Goal: Task Accomplishment & Management: Use online tool/utility

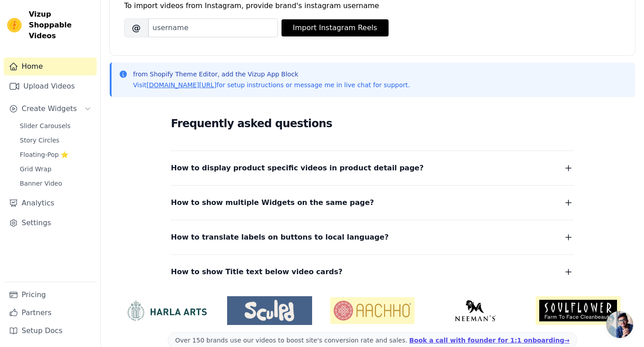
scroll to position [143, 0]
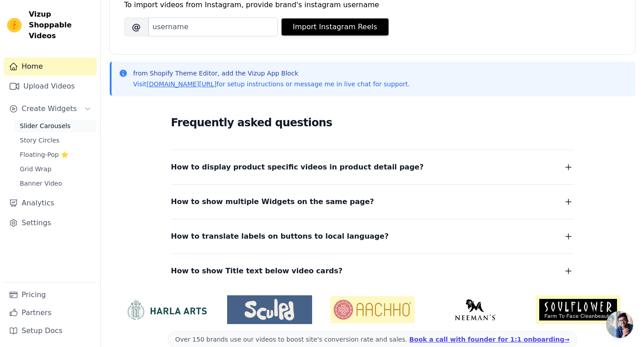
click at [51, 122] on span "Slider Carousels" at bounding box center [45, 126] width 51 height 9
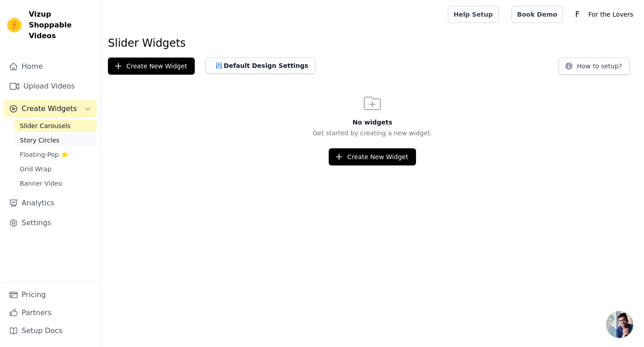
click at [59, 134] on link "Story Circles" at bounding box center [55, 140] width 82 height 13
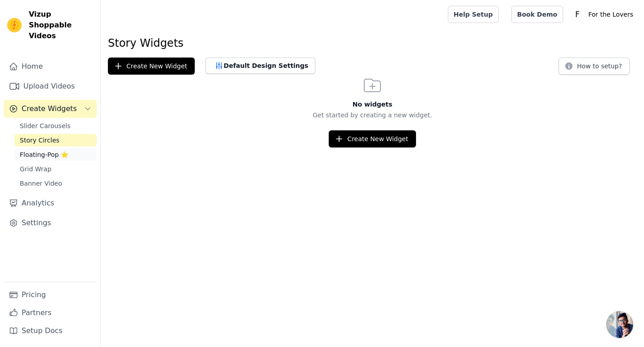
click at [62, 150] on span "Floating-Pop ⭐" at bounding box center [44, 154] width 49 height 9
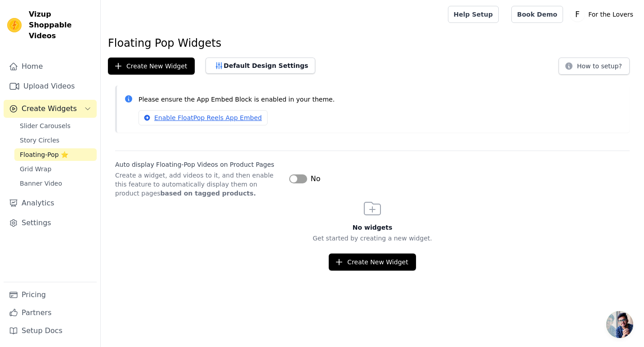
click at [47, 105] on button "Create Widgets" at bounding box center [50, 109] width 93 height 18
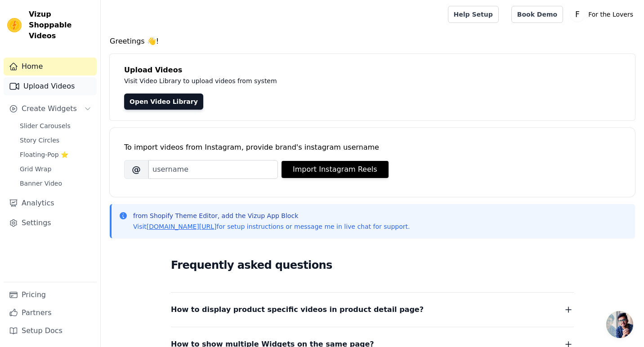
click at [55, 77] on link "Upload Videos" at bounding box center [50, 86] width 93 height 18
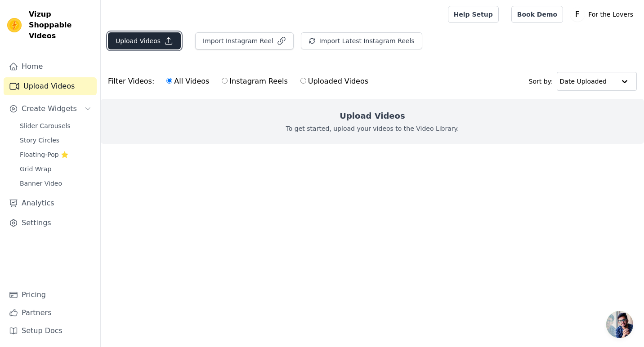
click at [164, 44] on icon "button" at bounding box center [168, 40] width 9 height 9
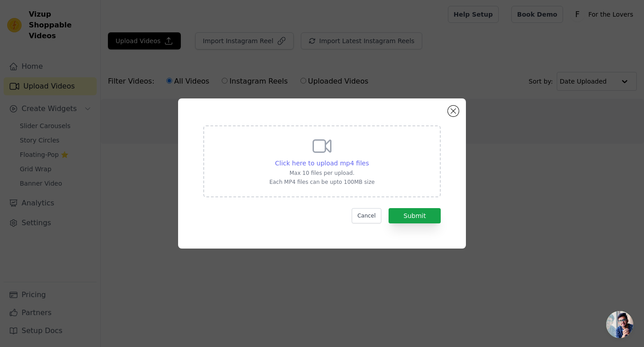
click at [320, 161] on span "Click here to upload mp4 files" at bounding box center [322, 163] width 94 height 7
click at [369, 159] on input "Click here to upload mp4 files Max 10 files per upload. Each MP4 files can be u…" at bounding box center [369, 158] width 0 height 0
click at [333, 164] on span "Click here to upload mp4 files" at bounding box center [322, 163] width 94 height 7
click at [369, 159] on input "Click here to upload mp4 files Max 10 files per upload. Each MP4 files can be u…" at bounding box center [369, 158] width 0 height 0
click at [458, 175] on div "Click here to upload mp4 files Max 10 files per upload. Each MP4 files can be u…" at bounding box center [322, 174] width 288 height 150
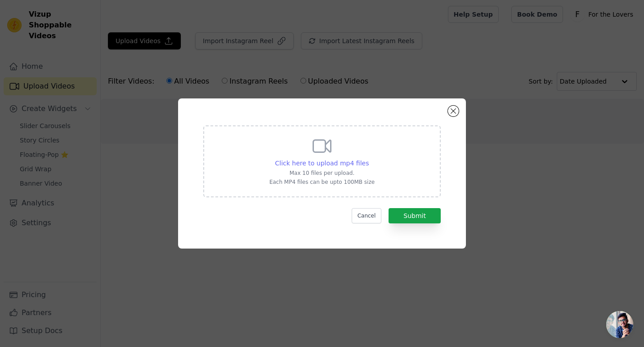
click at [336, 160] on span "Click here to upload mp4 files" at bounding box center [322, 163] width 94 height 7
click at [369, 159] on input "Click here to upload mp4 files Max 10 files per upload. Each MP4 files can be u…" at bounding box center [369, 158] width 0 height 0
click at [340, 160] on span "Click here to upload mp4 files" at bounding box center [322, 163] width 94 height 7
click at [369, 159] on input "Click here to upload mp4 files Max 10 files per upload. Each MP4 files can be u…" at bounding box center [369, 158] width 0 height 0
click at [348, 166] on span "Click here to upload mp4 files" at bounding box center [322, 163] width 94 height 7
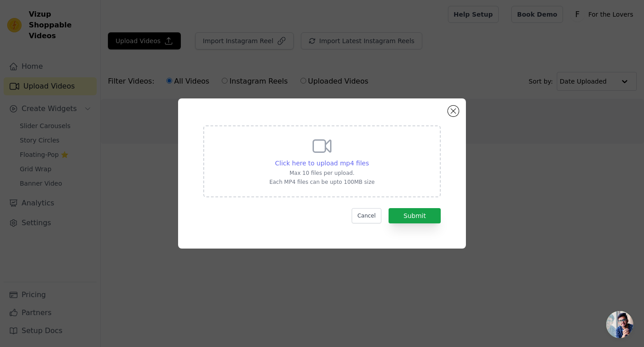
click at [369, 159] on input "Click here to upload mp4 files Max 10 files per upload. Each MP4 files can be u…" at bounding box center [369, 158] width 0 height 0
type input "C:\fakepath\woods cove.mp4"
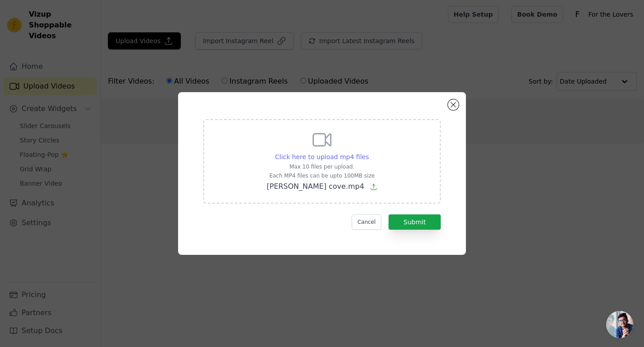
click at [343, 156] on span "Click here to upload mp4 files" at bounding box center [322, 156] width 94 height 7
click at [369, 153] on input "Click here to upload mp4 files Max 10 files per upload. Each MP4 files can be u…" at bounding box center [369, 152] width 0 height 0
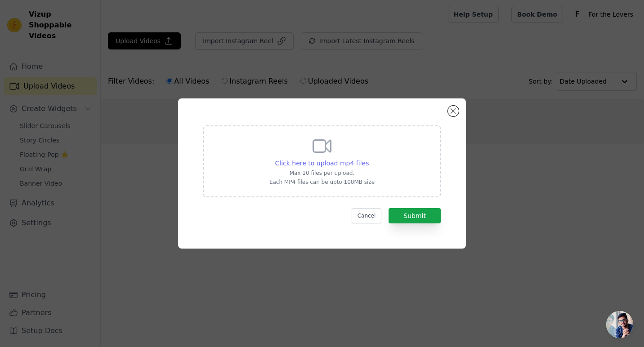
click at [318, 161] on span "Click here to upload mp4 files" at bounding box center [322, 163] width 94 height 7
click at [369, 159] on input "Click here to upload mp4 files Max 10 files per upload. Each MP4 files can be u…" at bounding box center [369, 158] width 0 height 0
click at [349, 161] on span "Click here to upload mp4 files" at bounding box center [322, 163] width 94 height 7
click at [369, 159] on input "Click here to upload mp4 files Max 10 files per upload. Each MP4 files can be u…" at bounding box center [369, 158] width 0 height 0
click at [329, 161] on span "Click here to upload mp4 files" at bounding box center [321, 163] width 94 height 7
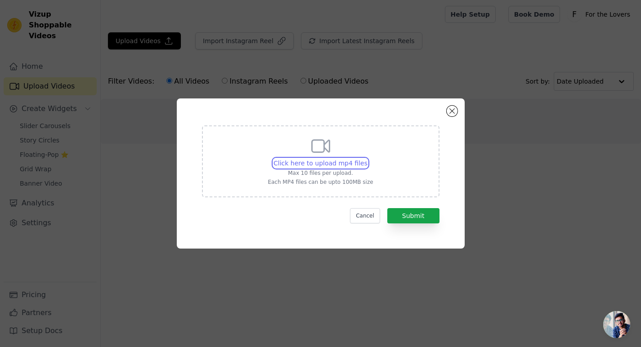
click at [367, 159] on input "Click here to upload mp4 files Max 10 files per upload. Each MP4 files can be u…" at bounding box center [367, 158] width 0 height 0
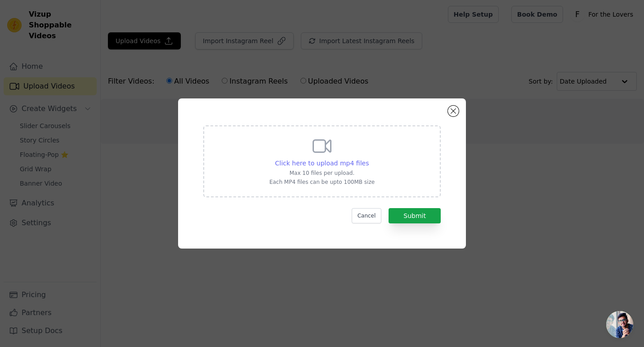
click at [295, 167] on div "Click here to upload mp4 files" at bounding box center [322, 163] width 94 height 9
click at [369, 159] on input "Click here to upload mp4 files Max 10 files per upload. Each MP4 files can be u…" at bounding box center [369, 158] width 0 height 0
click at [457, 111] on button "Close modal" at bounding box center [453, 111] width 11 height 11
